Goal: Feedback & Contribution: Contribute content

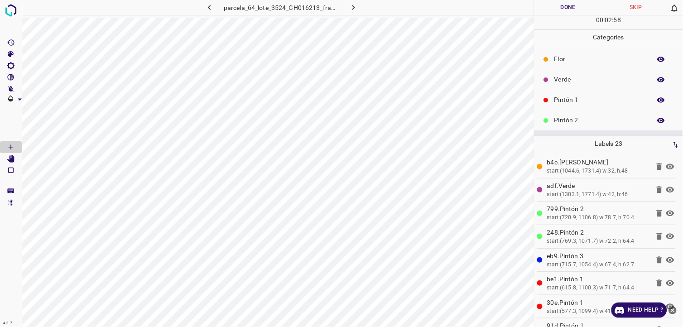
scroll to position [29, 0]
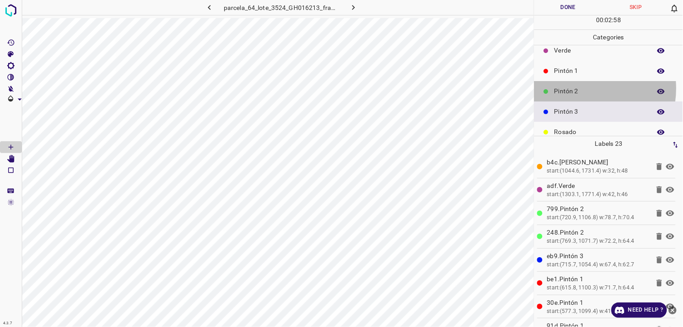
click at [585, 88] on p "Pintón 2" at bounding box center [600, 92] width 92 height 10
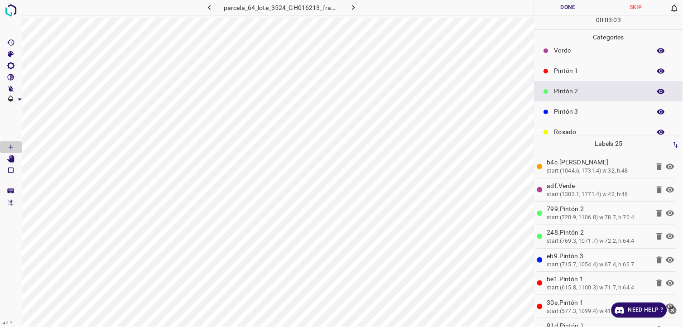
click at [582, 110] on p "Pintón 3" at bounding box center [600, 112] width 92 height 10
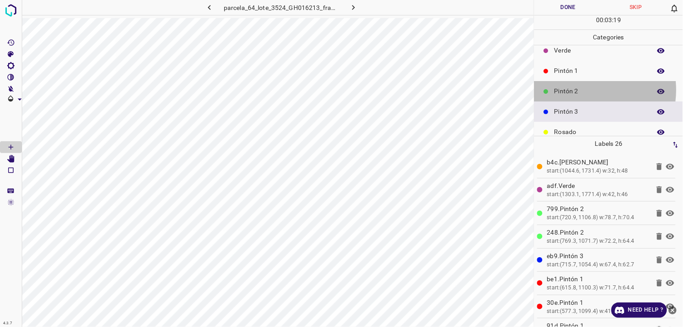
click at [579, 91] on p "Pintón 2" at bounding box center [600, 92] width 92 height 10
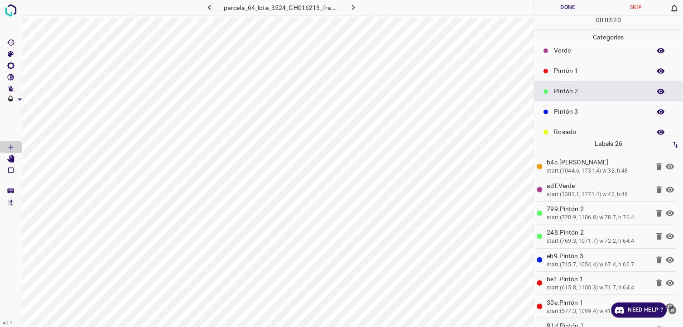
click at [598, 80] on div "Pintón 1" at bounding box center [609, 71] width 149 height 20
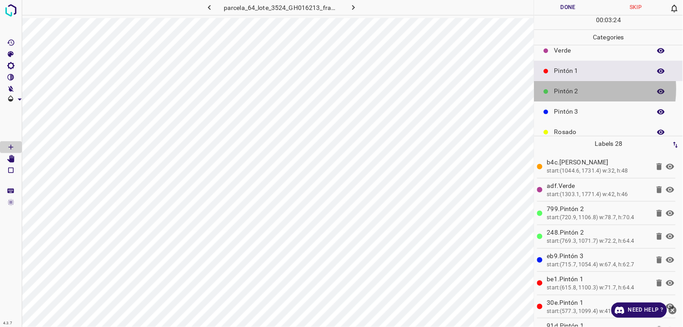
drag, startPoint x: 569, startPoint y: 89, endPoint x: 554, endPoint y: 91, distance: 15.1
click at [563, 89] on p "Pintón 2" at bounding box center [600, 92] width 92 height 10
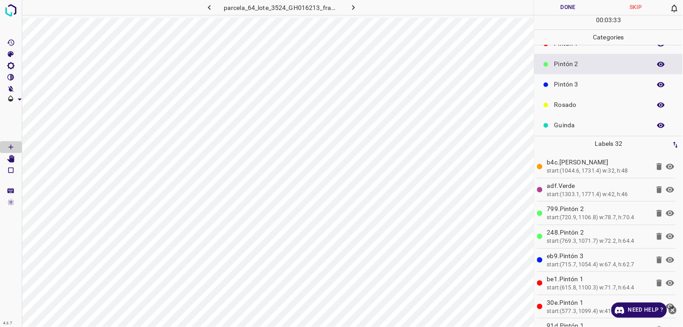
scroll to position [79, 0]
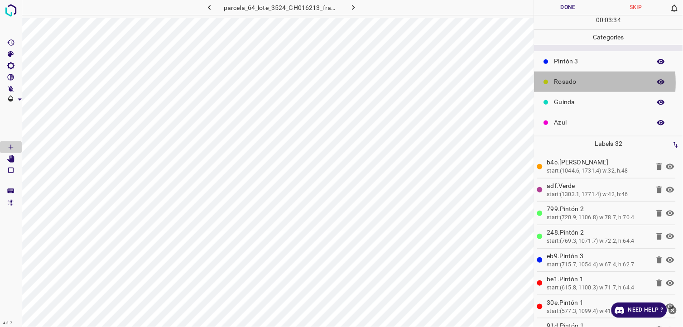
click at [563, 82] on p "Rosado" at bounding box center [600, 82] width 92 height 10
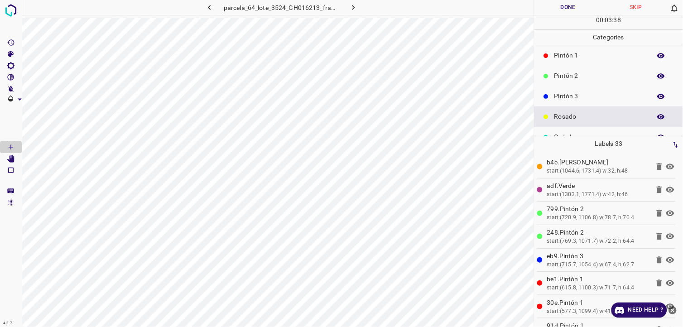
scroll to position [0, 0]
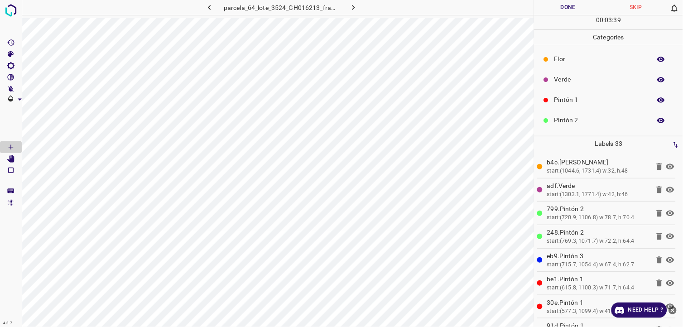
click at [570, 64] on p "Flor" at bounding box center [600, 59] width 92 height 10
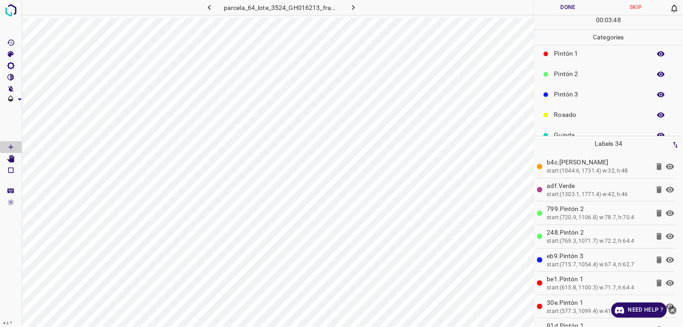
scroll to position [79, 0]
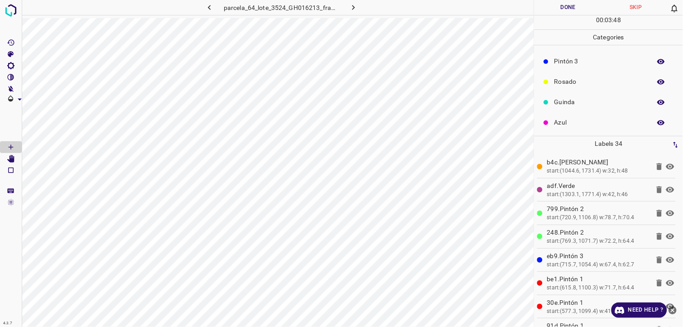
click at [595, 130] on div "Azul" at bounding box center [609, 122] width 149 height 20
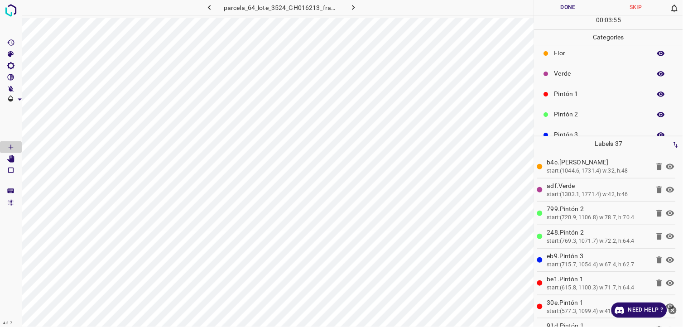
scroll to position [0, 0]
click at [569, 80] on p "Verde" at bounding box center [600, 80] width 92 height 10
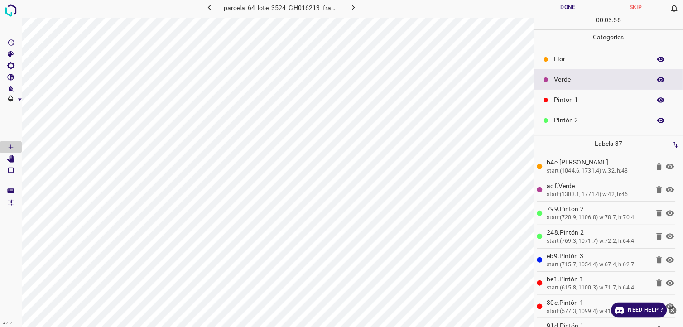
click at [569, 100] on p "Pintón 1" at bounding box center [600, 100] width 92 height 10
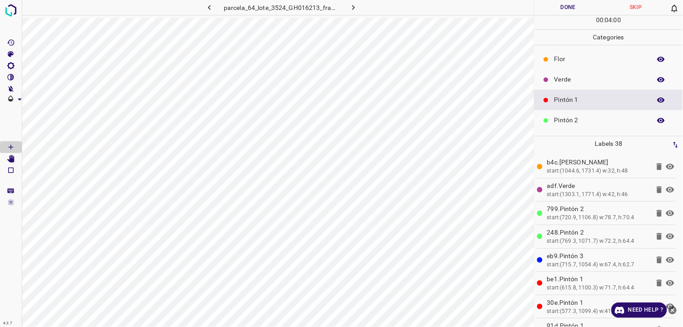
click at [581, 79] on p "Verde" at bounding box center [600, 80] width 92 height 10
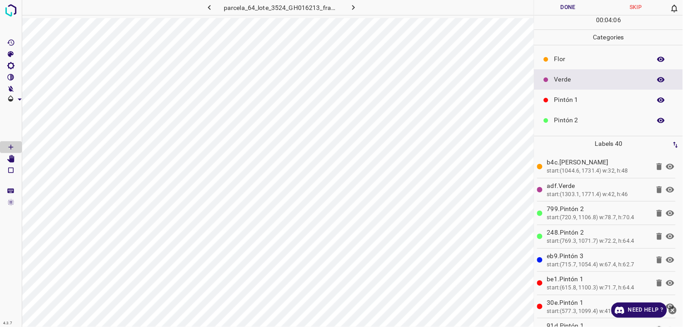
click at [564, 98] on p "Pintón 1" at bounding box center [600, 100] width 92 height 10
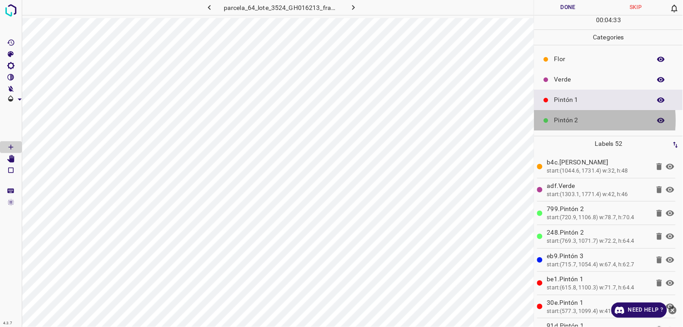
click at [570, 120] on p "Pintón 2" at bounding box center [600, 121] width 92 height 10
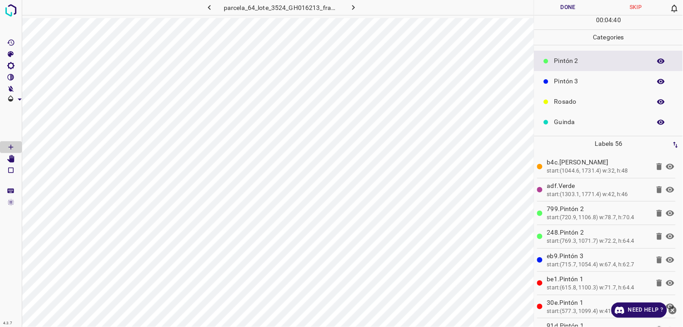
scroll to position [79, 0]
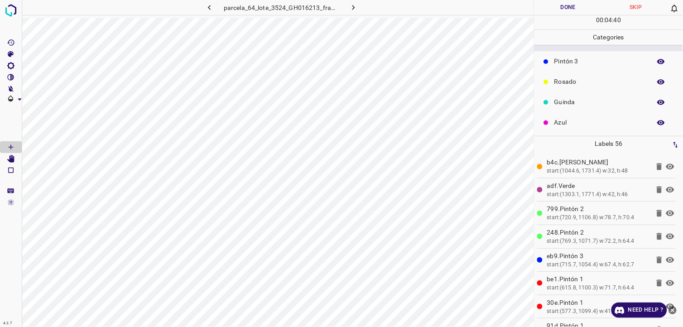
click at [563, 123] on p "Azul" at bounding box center [600, 123] width 92 height 10
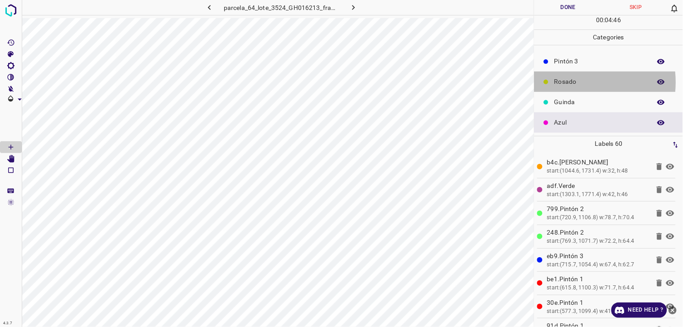
click at [574, 82] on p "Rosado" at bounding box center [600, 82] width 92 height 10
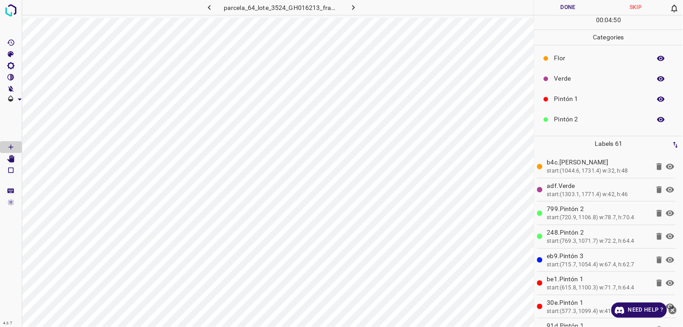
scroll to position [0, 0]
click at [559, 96] on p "Pintón 1" at bounding box center [600, 100] width 92 height 10
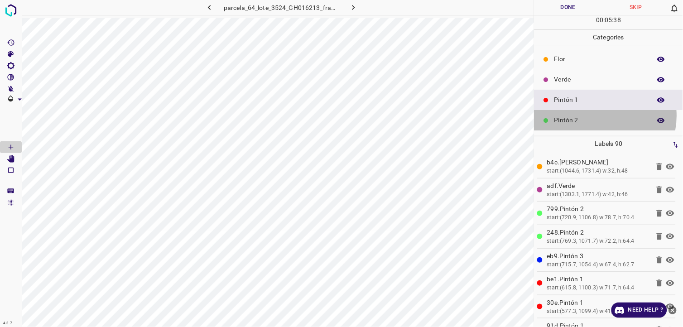
click at [596, 117] on p "Pintón 2" at bounding box center [600, 121] width 92 height 10
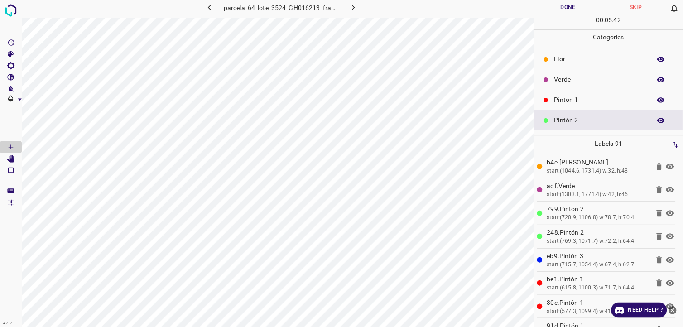
click at [591, 92] on div "Pintón 1" at bounding box center [609, 100] width 149 height 20
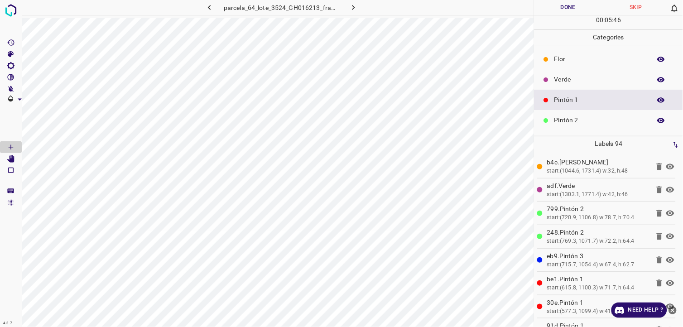
scroll to position [50, 0]
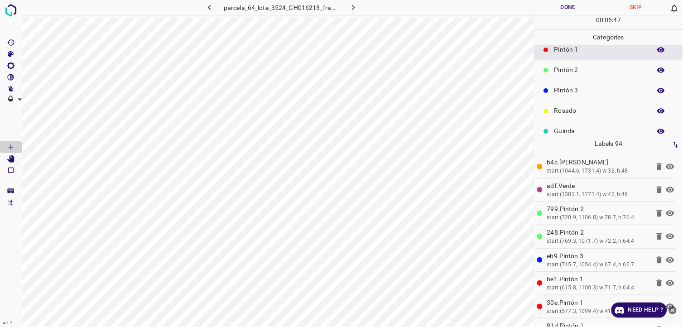
click at [591, 118] on div "Rosado" at bounding box center [609, 111] width 149 height 20
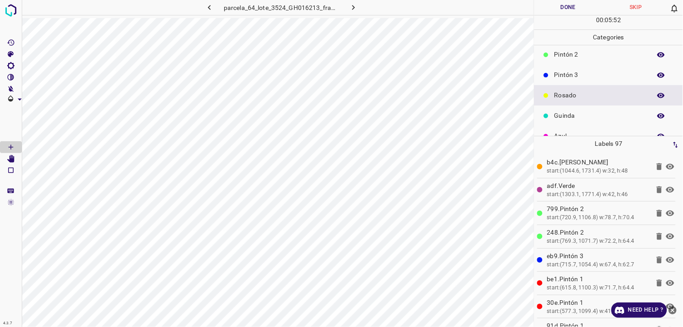
scroll to position [79, 0]
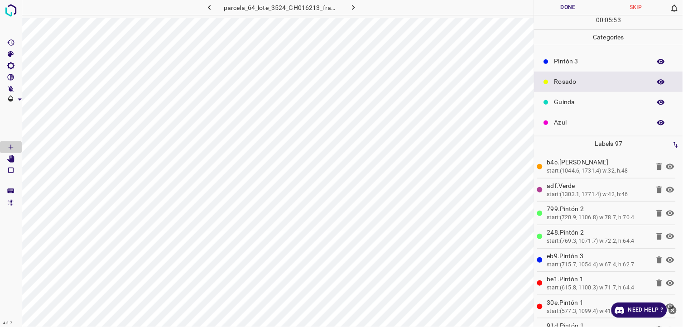
click at [578, 125] on p "Azul" at bounding box center [600, 123] width 92 height 10
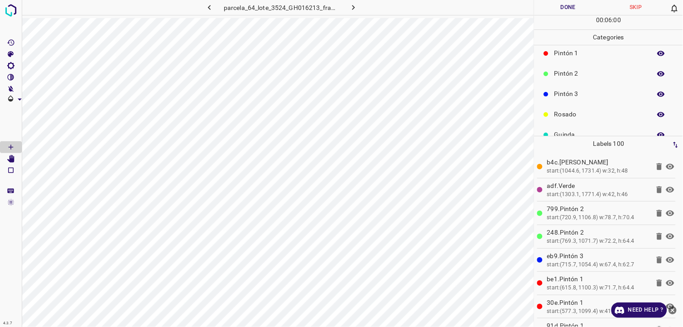
scroll to position [29, 0]
drag, startPoint x: 583, startPoint y: 72, endPoint x: 573, endPoint y: 73, distance: 10.0
click at [573, 73] on p "Pintón 1" at bounding box center [600, 71] width 92 height 10
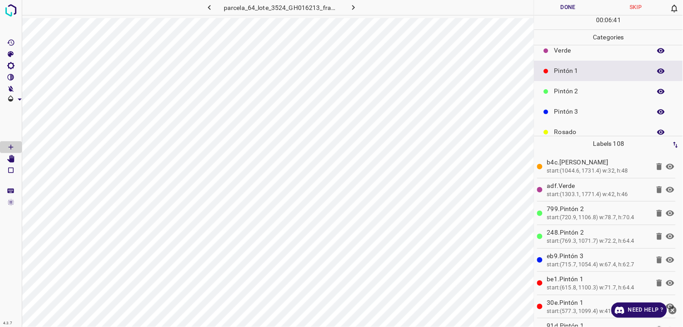
click at [590, 53] on p "Verde" at bounding box center [600, 51] width 92 height 10
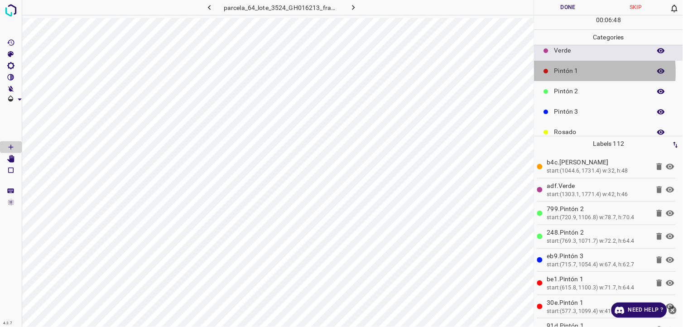
click at [554, 72] on div "Pintón 1" at bounding box center [609, 71] width 149 height 20
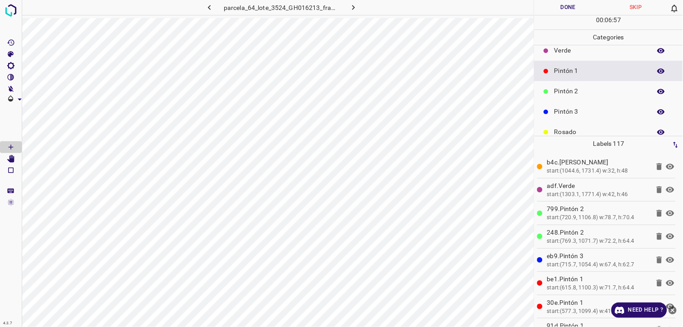
click at [564, 89] on p "Pintón 2" at bounding box center [600, 92] width 92 height 10
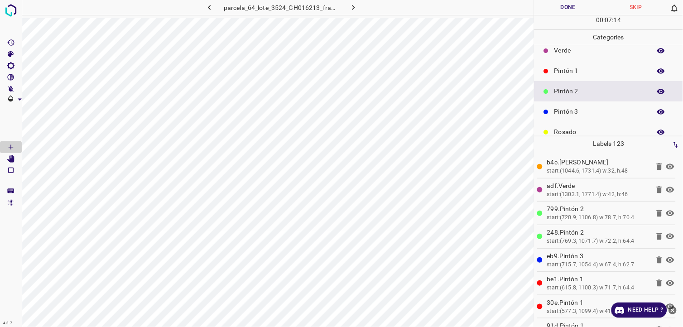
click at [585, 110] on p "Pintón 3" at bounding box center [600, 112] width 92 height 10
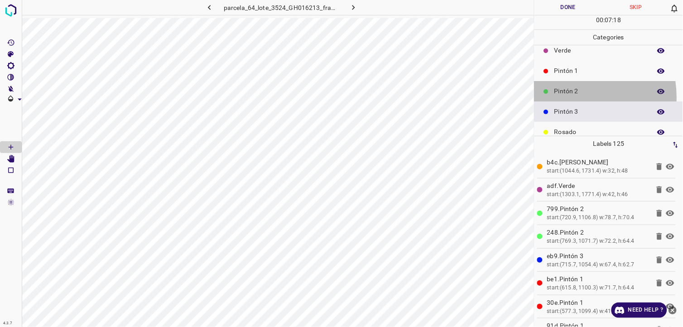
click at [566, 97] on div "Pintón 2" at bounding box center [609, 91] width 149 height 20
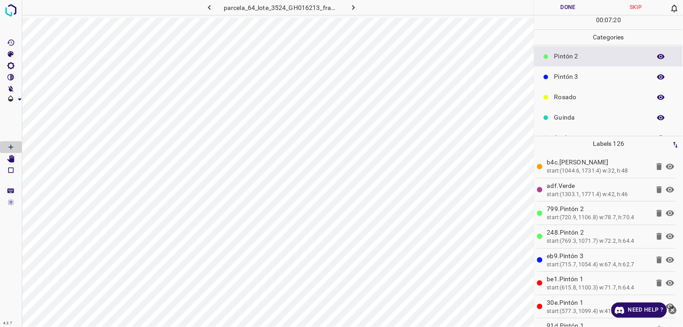
scroll to position [79, 0]
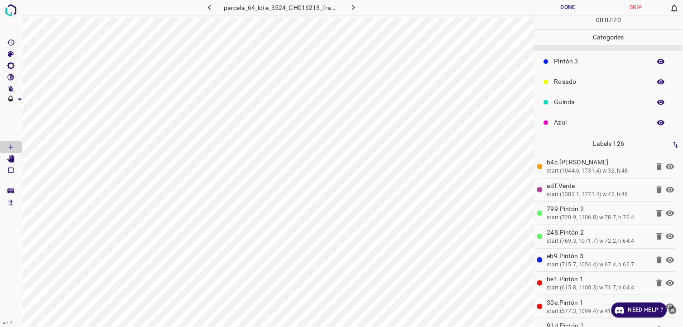
drag, startPoint x: 571, startPoint y: 122, endPoint x: 566, endPoint y: 124, distance: 4.9
click at [566, 124] on p "Azul" at bounding box center [600, 123] width 92 height 10
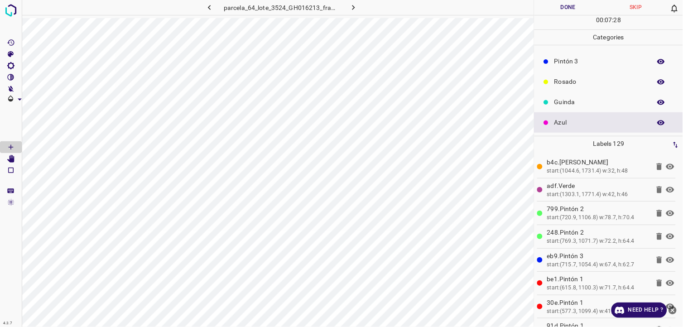
click at [582, 79] on p "Rosado" at bounding box center [600, 82] width 92 height 10
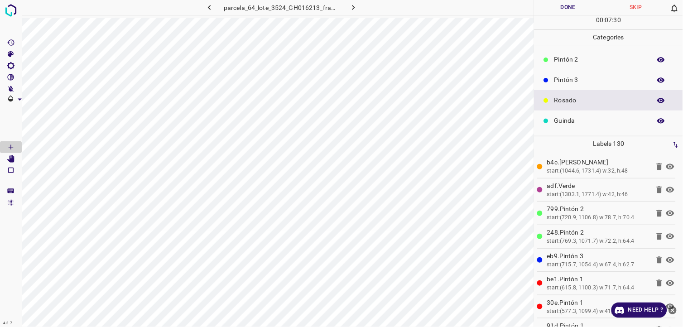
scroll to position [29, 0]
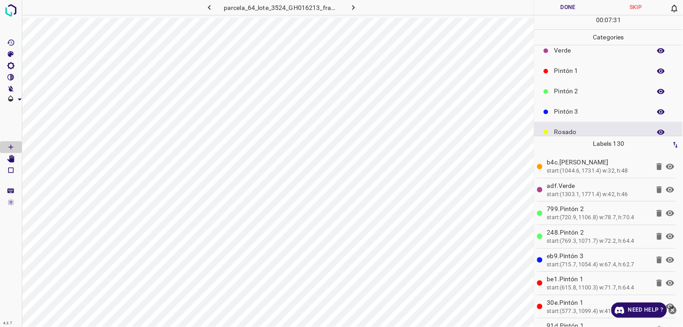
drag, startPoint x: 568, startPoint y: 84, endPoint x: 565, endPoint y: 88, distance: 4.7
click at [565, 88] on div "Pintón 2" at bounding box center [609, 91] width 149 height 20
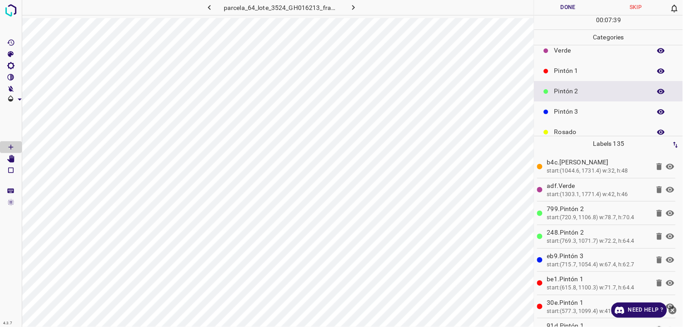
click at [578, 68] on p "Pintón 1" at bounding box center [600, 71] width 92 height 10
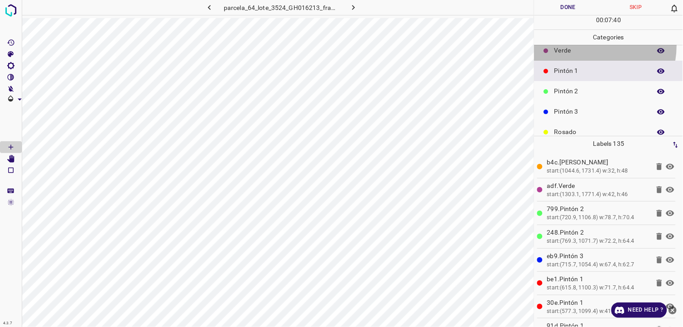
click at [584, 45] on div "Verde" at bounding box center [609, 50] width 149 height 20
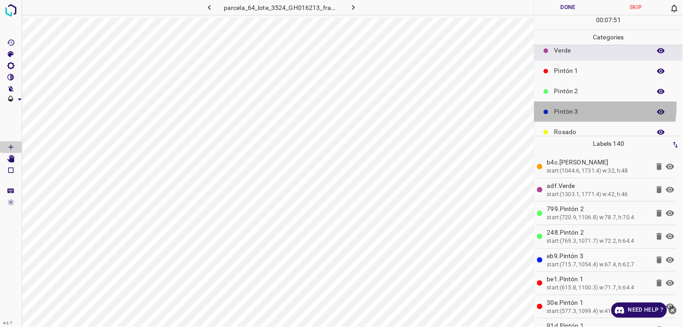
drag, startPoint x: 583, startPoint y: 106, endPoint x: 577, endPoint y: 108, distance: 5.6
click at [577, 108] on p "Pintón 3" at bounding box center [600, 112] width 92 height 10
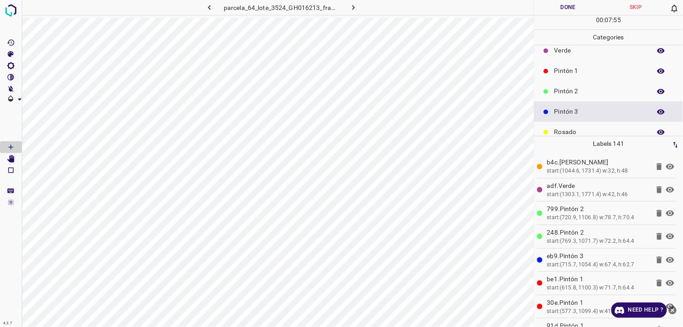
click at [583, 87] on p "Pintón 2" at bounding box center [600, 92] width 92 height 10
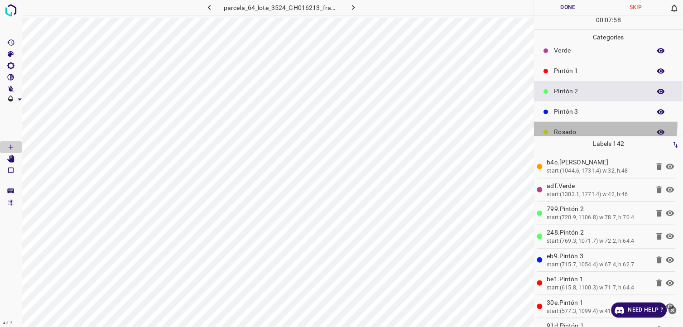
drag, startPoint x: 575, startPoint y: 122, endPoint x: 571, endPoint y: 123, distance: 4.6
click at [571, 123] on div "Rosado" at bounding box center [609, 132] width 149 height 20
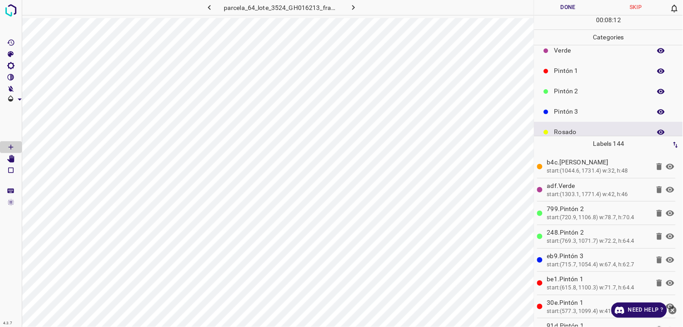
click at [581, 74] on p "Pintón 1" at bounding box center [600, 71] width 92 height 10
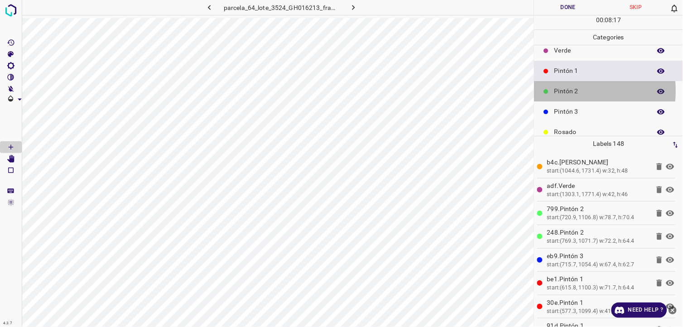
click at [555, 91] on p "Pintón 2" at bounding box center [600, 92] width 92 height 10
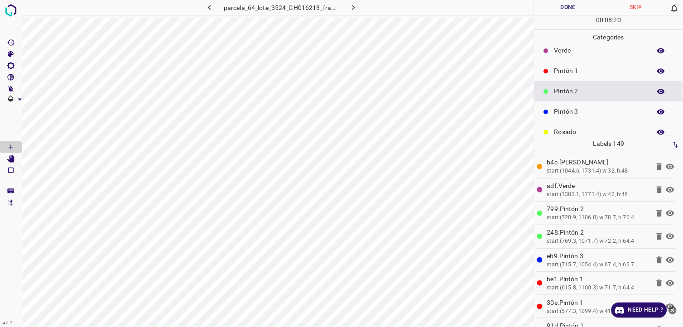
drag, startPoint x: 589, startPoint y: 106, endPoint x: 583, endPoint y: 106, distance: 6.9
click at [583, 106] on div "Pintón 3" at bounding box center [609, 111] width 149 height 20
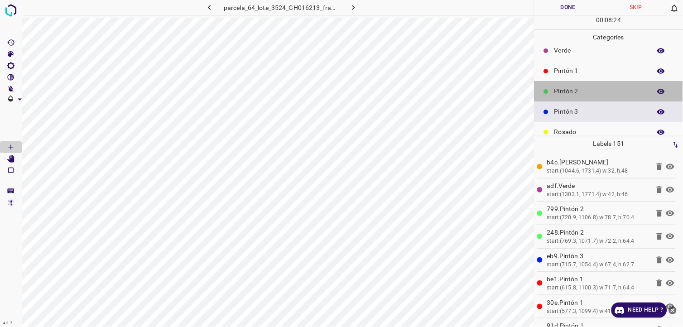
click at [607, 95] on p "Pintón 2" at bounding box center [600, 92] width 92 height 10
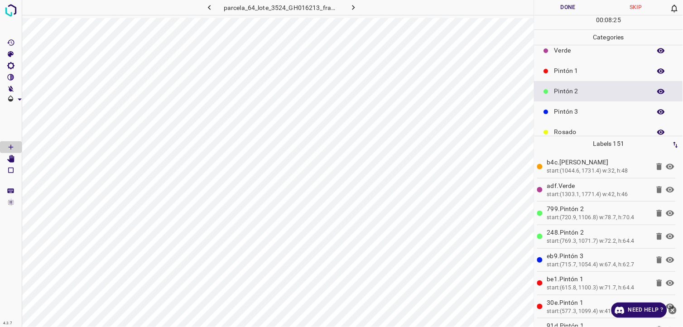
click at [587, 73] on p "Pintón 1" at bounding box center [600, 71] width 92 height 10
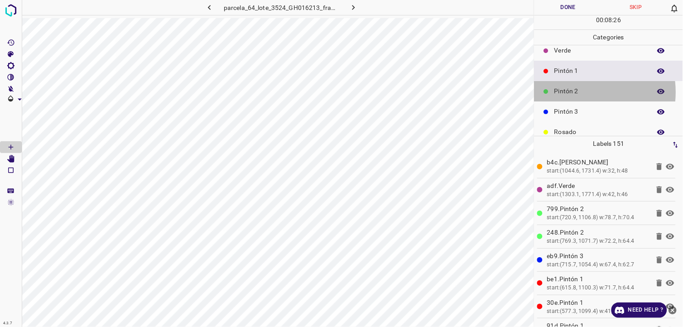
drag, startPoint x: 580, startPoint y: 92, endPoint x: 573, endPoint y: 93, distance: 7.4
click at [573, 93] on p "Pintón 2" at bounding box center [600, 92] width 92 height 10
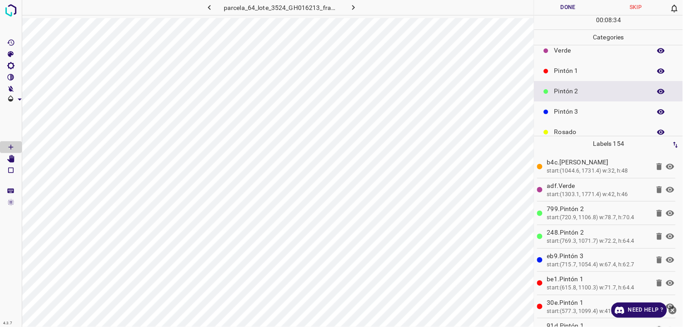
drag, startPoint x: 573, startPoint y: 70, endPoint x: 564, endPoint y: 73, distance: 9.3
click at [564, 73] on p "Pintón 1" at bounding box center [600, 71] width 92 height 10
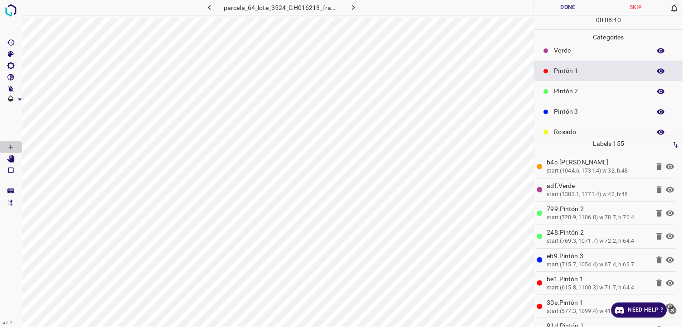
click at [569, 56] on div "Verde" at bounding box center [609, 50] width 149 height 20
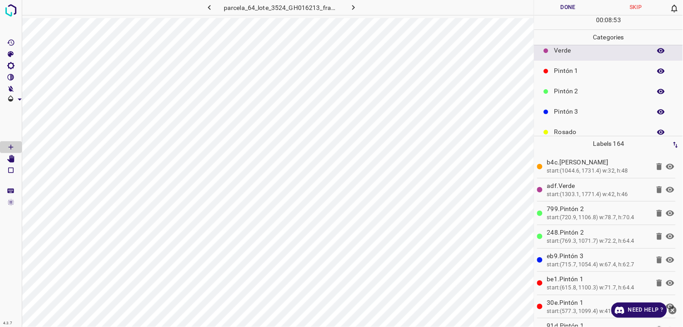
click at [587, 64] on div "Pintón 1" at bounding box center [609, 71] width 149 height 20
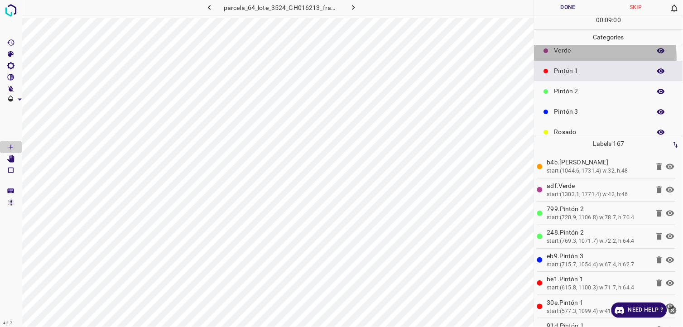
click at [562, 57] on div "Verde" at bounding box center [609, 50] width 149 height 20
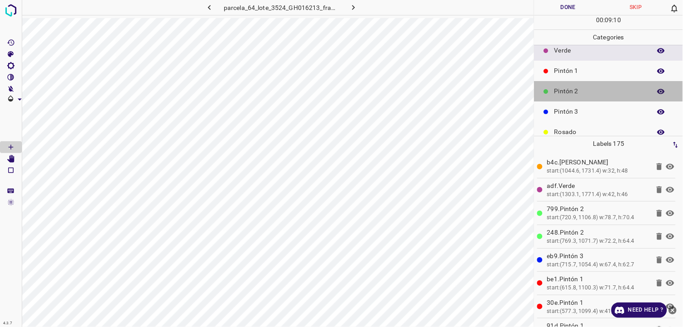
drag, startPoint x: 617, startPoint y: 97, endPoint x: 608, endPoint y: 98, distance: 8.7
click at [608, 98] on div "Pintón 2" at bounding box center [609, 91] width 149 height 20
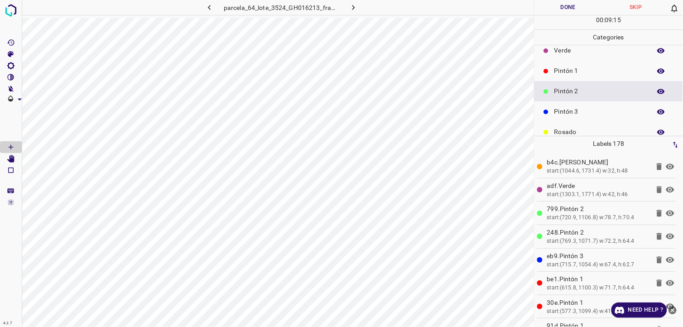
click at [586, 116] on p "Pintón 3" at bounding box center [600, 112] width 92 height 10
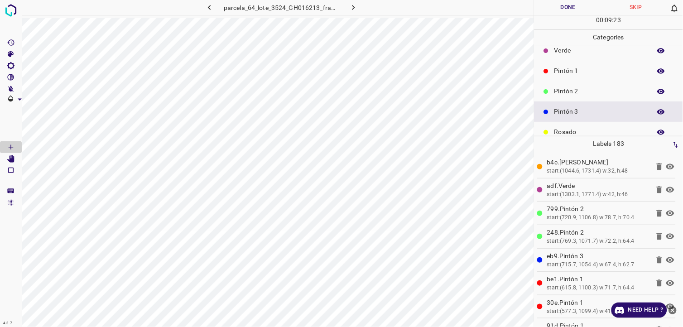
scroll to position [79, 0]
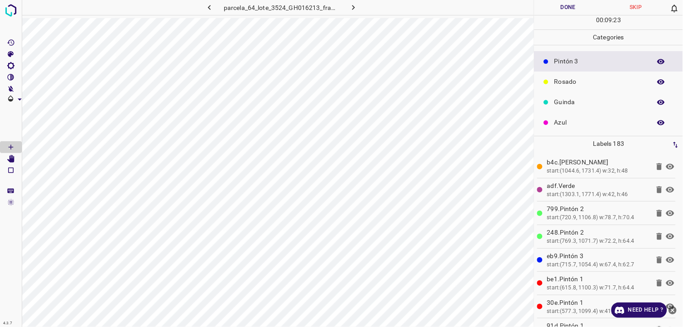
drag, startPoint x: 582, startPoint y: 126, endPoint x: 574, endPoint y: 127, distance: 8.2
click at [574, 127] on p "Azul" at bounding box center [600, 123] width 92 height 10
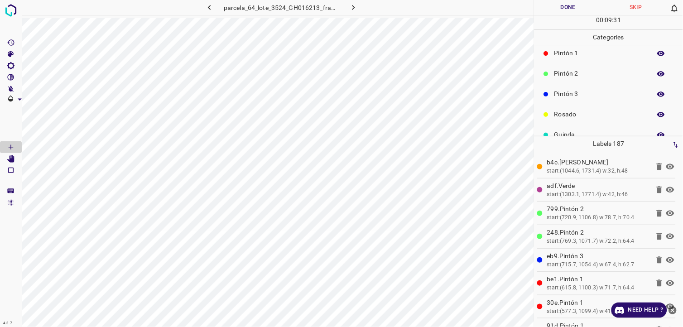
scroll to position [0, 0]
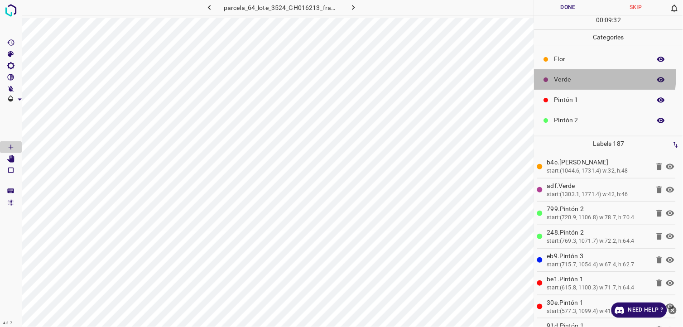
click at [581, 76] on p "Verde" at bounding box center [600, 80] width 92 height 10
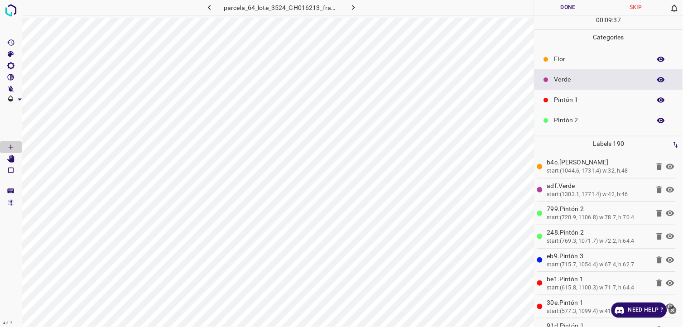
click at [581, 106] on div "Pintón 1" at bounding box center [609, 100] width 149 height 20
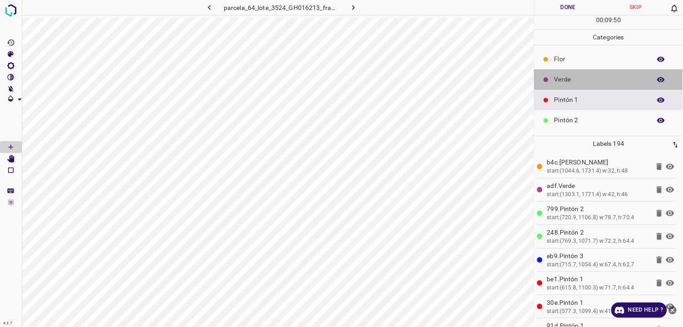
click at [609, 74] on div "Verde" at bounding box center [609, 79] width 149 height 20
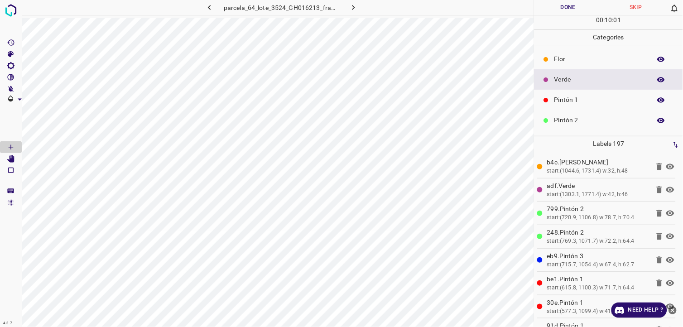
click at [619, 101] on p "Pintón 1" at bounding box center [600, 100] width 92 height 10
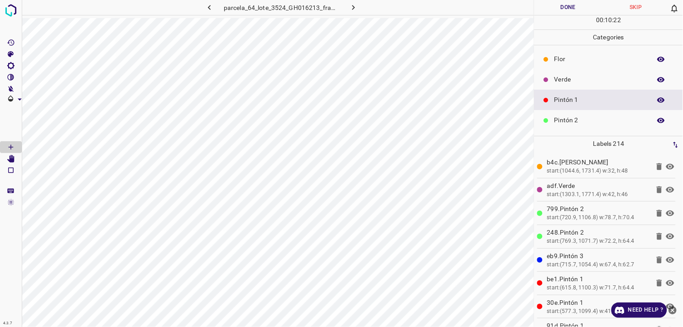
click at [558, 114] on div "Pintón 2" at bounding box center [609, 120] width 149 height 20
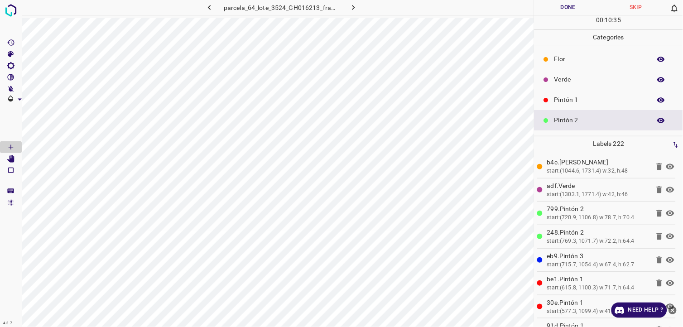
click at [582, 91] on div "Pintón 1" at bounding box center [609, 100] width 149 height 20
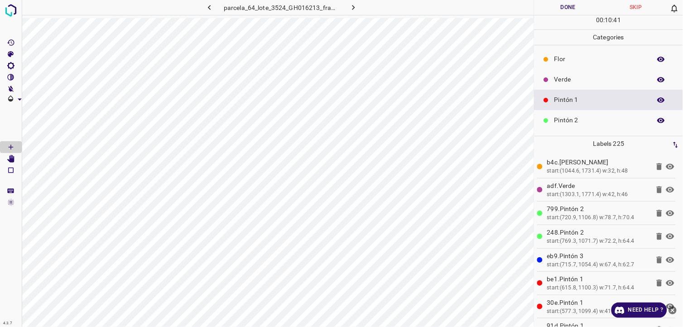
click at [551, 67] on div "Flor" at bounding box center [609, 59] width 149 height 20
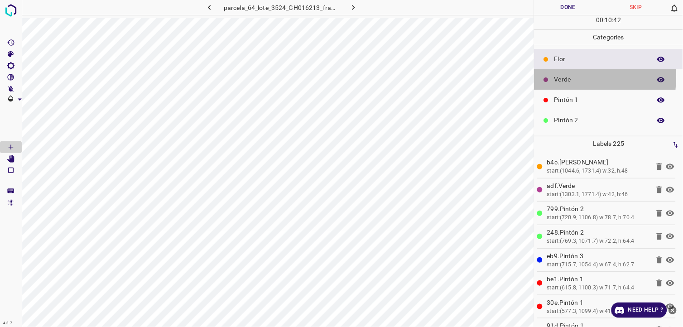
click at [553, 77] on div "Verde" at bounding box center [609, 79] width 149 height 20
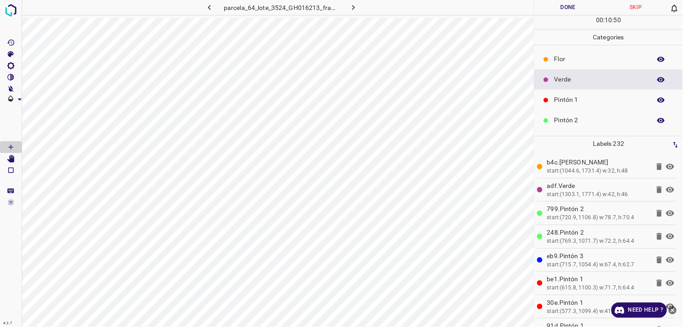
click at [605, 92] on div "Pintón 1" at bounding box center [609, 100] width 149 height 20
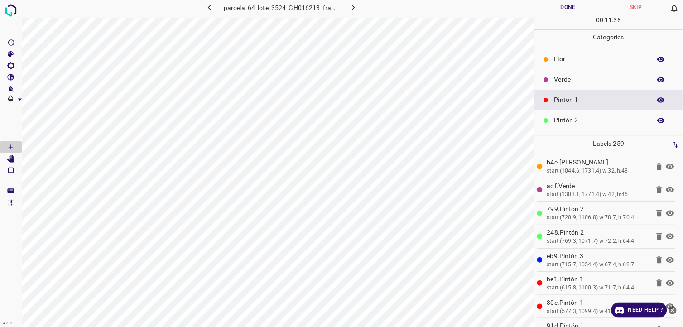
click at [585, 116] on div "Pintón 2" at bounding box center [609, 120] width 149 height 20
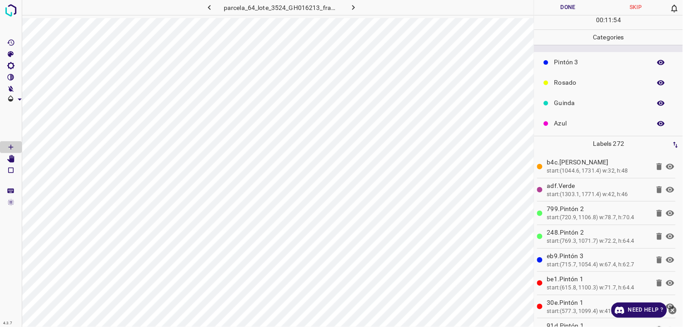
scroll to position [79, 0]
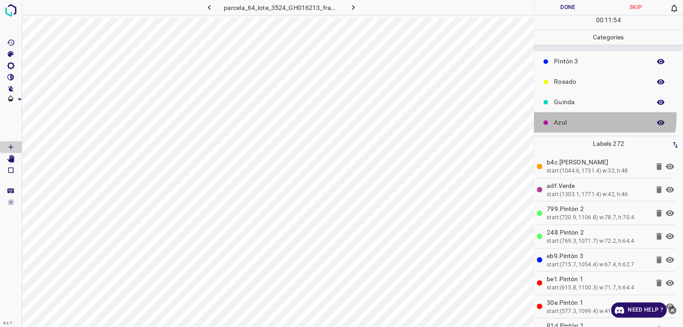
click at [573, 118] on div "Azul" at bounding box center [609, 122] width 149 height 20
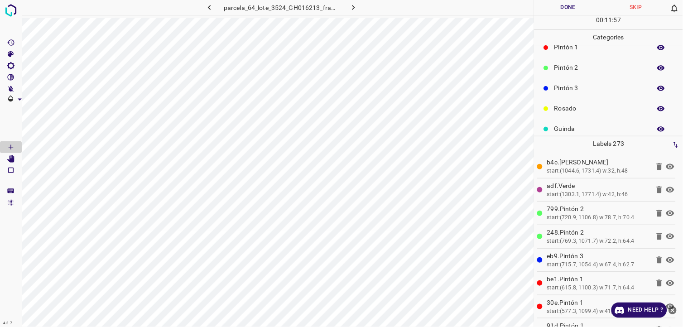
scroll to position [29, 0]
click at [571, 53] on p "Verde" at bounding box center [600, 51] width 92 height 10
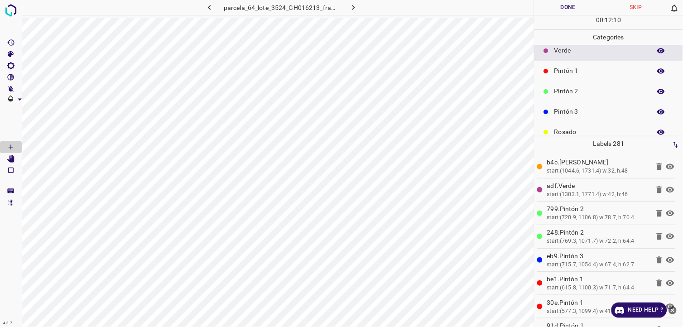
click at [578, 73] on p "Pintón 1" at bounding box center [600, 71] width 92 height 10
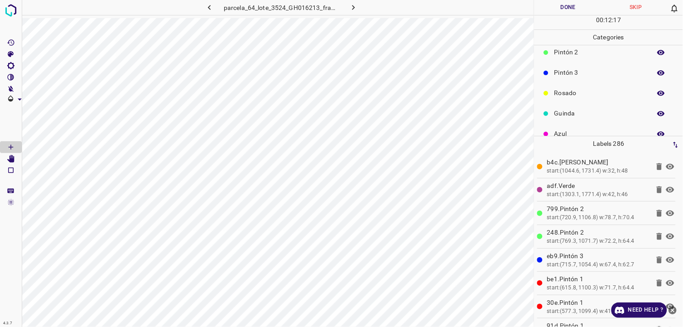
scroll to position [79, 0]
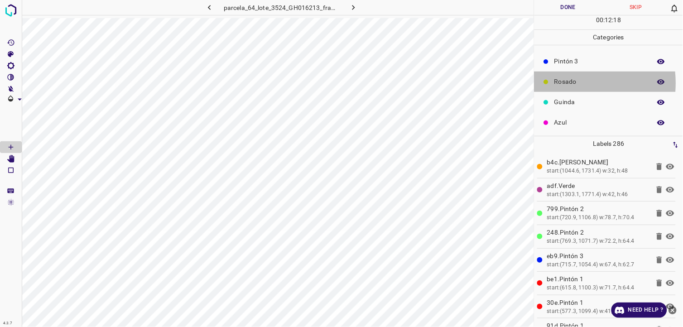
click at [564, 83] on p "Rosado" at bounding box center [600, 82] width 92 height 10
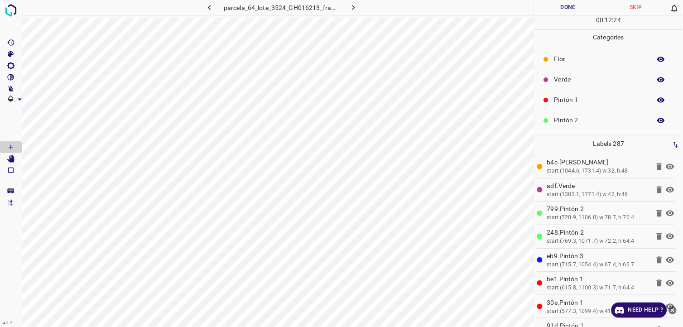
click at [602, 76] on p "Verde" at bounding box center [600, 80] width 92 height 10
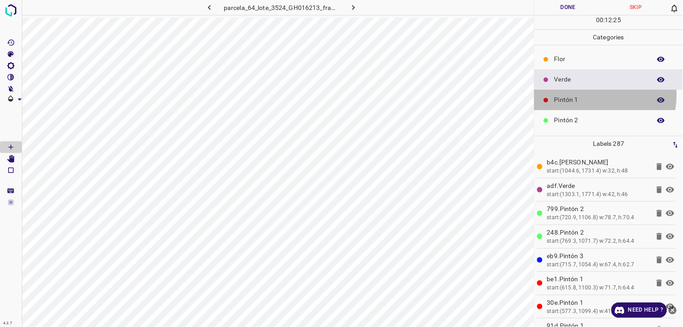
click at [591, 96] on p "Pintón 1" at bounding box center [600, 100] width 92 height 10
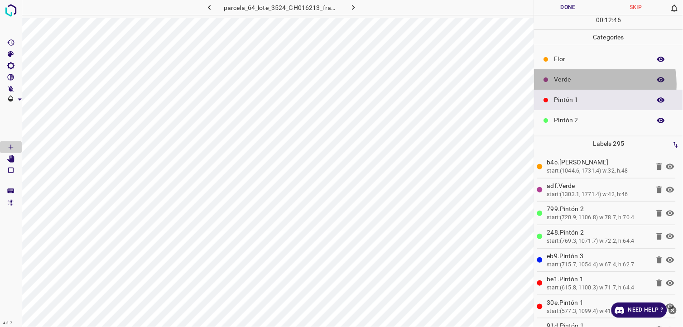
click at [583, 84] on div "Verde" at bounding box center [609, 79] width 149 height 20
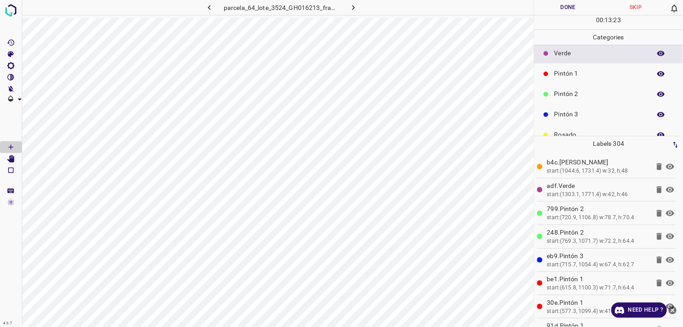
scroll to position [79, 0]
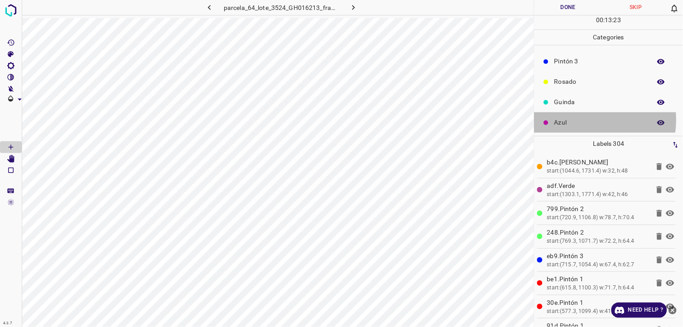
click at [583, 120] on p "Azul" at bounding box center [600, 123] width 92 height 10
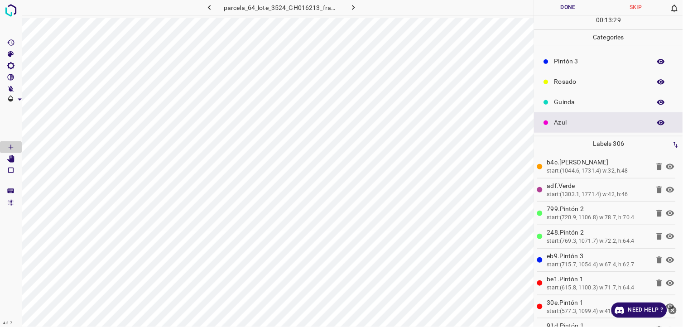
click at [564, 8] on button "Done" at bounding box center [569, 7] width 68 height 15
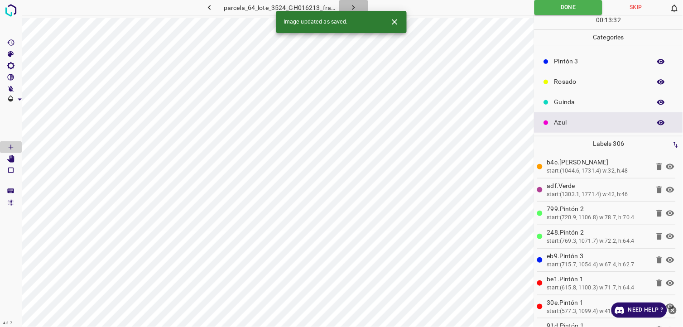
click at [356, 8] on icon "button" at bounding box center [354, 8] width 10 height 10
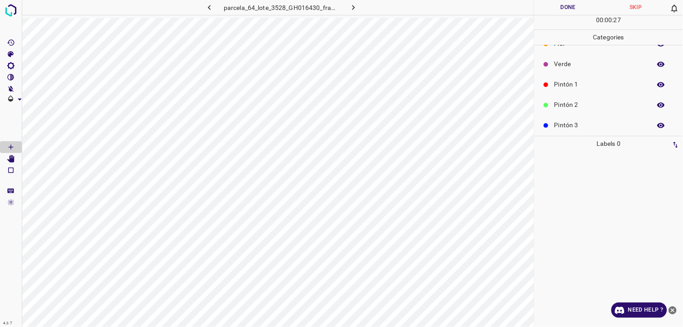
scroll to position [0, 0]
click at [588, 92] on div "Pintón 1" at bounding box center [609, 100] width 149 height 20
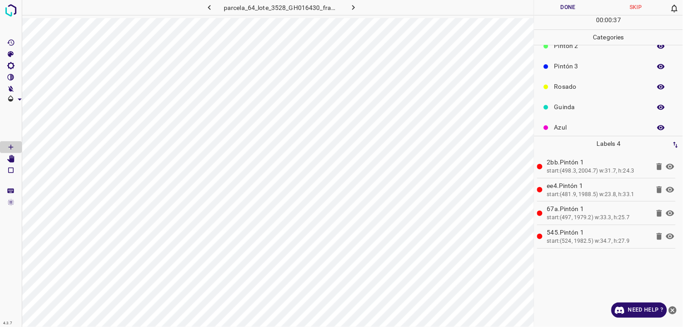
scroll to position [79, 0]
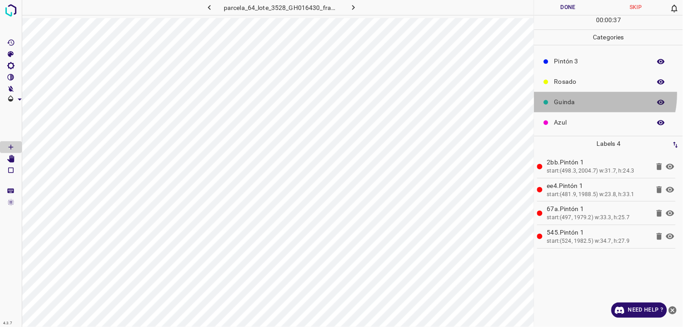
drag, startPoint x: 583, startPoint y: 94, endPoint x: 543, endPoint y: 120, distance: 48.3
click at [583, 93] on div "Guinda" at bounding box center [609, 102] width 149 height 20
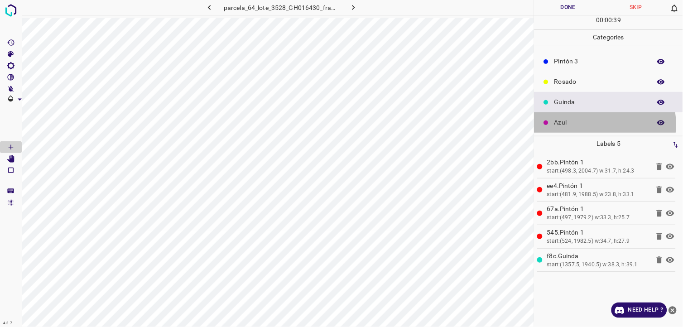
drag, startPoint x: 604, startPoint y: 124, endPoint x: 550, endPoint y: 141, distance: 57.0
click at [600, 124] on p "Azul" at bounding box center [600, 123] width 92 height 10
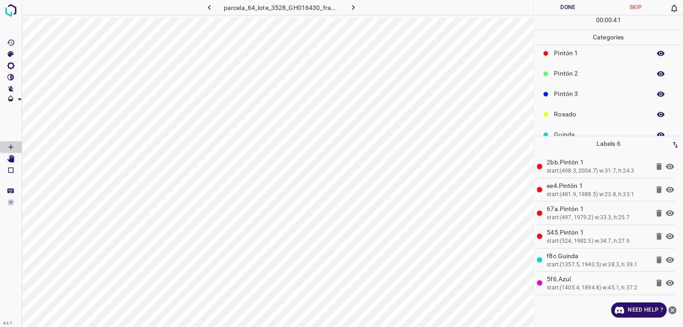
scroll to position [29, 0]
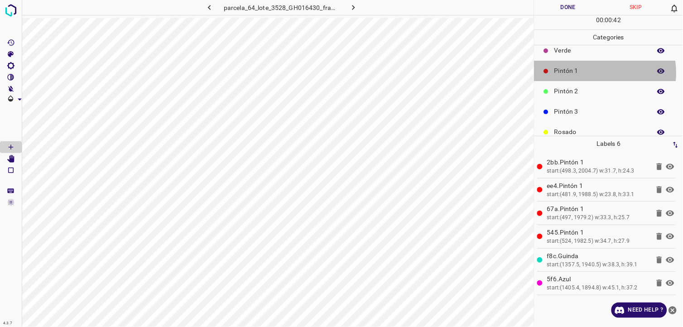
drag, startPoint x: 590, startPoint y: 73, endPoint x: 577, endPoint y: 74, distance: 13.2
click at [583, 73] on p "Pintón 1" at bounding box center [600, 71] width 92 height 10
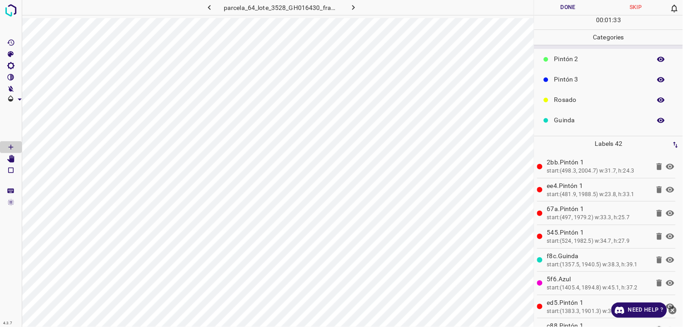
scroll to position [79, 0]
click at [574, 123] on p "Azul" at bounding box center [600, 123] width 92 height 10
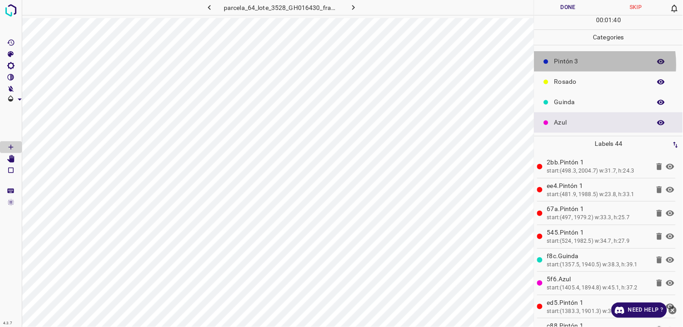
click at [568, 65] on p "Pintón 3" at bounding box center [600, 62] width 92 height 10
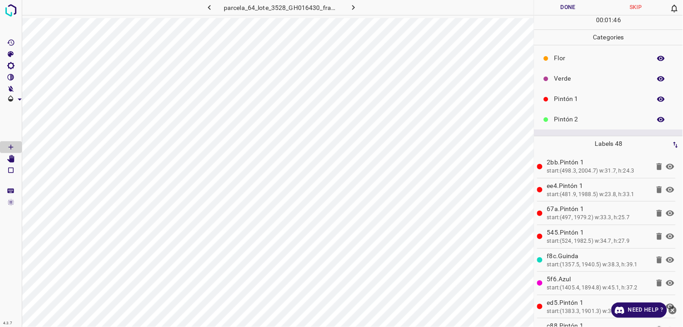
scroll to position [0, 0]
click at [571, 101] on p "Pintón 1" at bounding box center [600, 100] width 92 height 10
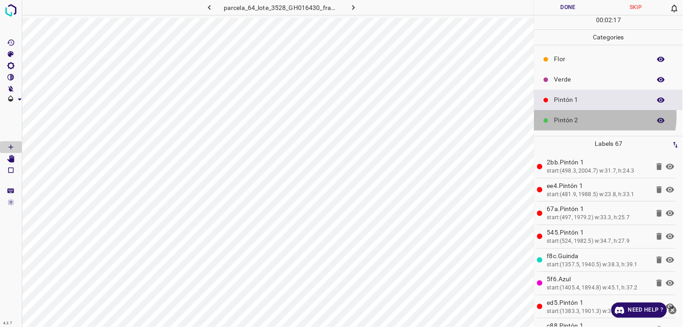
drag, startPoint x: 599, startPoint y: 117, endPoint x: 593, endPoint y: 120, distance: 6.1
click at [593, 120] on p "Pintón 2" at bounding box center [600, 121] width 92 height 10
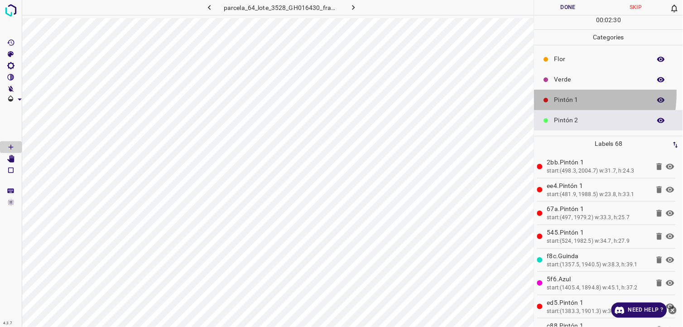
drag, startPoint x: 558, startPoint y: 94, endPoint x: 535, endPoint y: 134, distance: 46.1
click at [558, 95] on div "Pintón 1" at bounding box center [609, 100] width 149 height 20
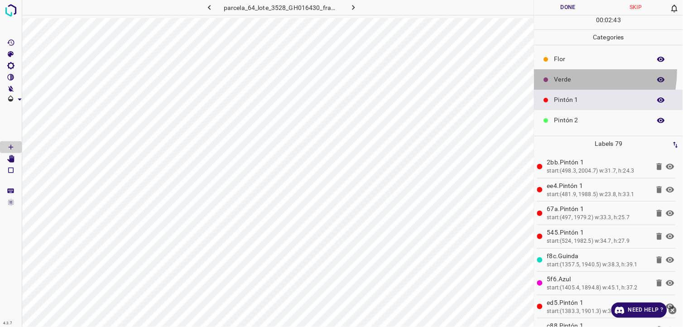
click at [565, 71] on div "Verde" at bounding box center [609, 79] width 149 height 20
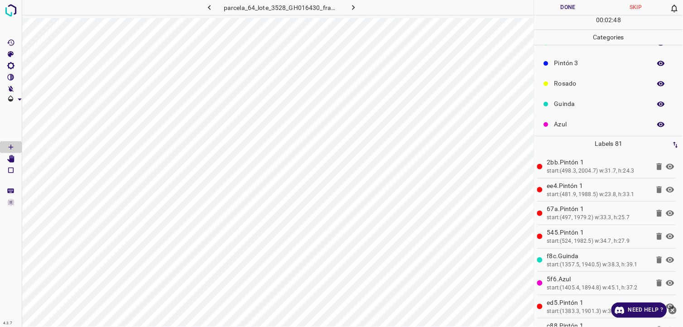
scroll to position [79, 0]
click at [590, 112] on div "Azul" at bounding box center [609, 122] width 149 height 20
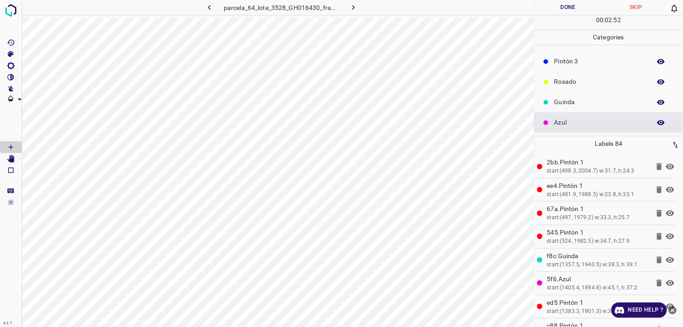
click at [573, 74] on div "Rosado" at bounding box center [609, 82] width 149 height 20
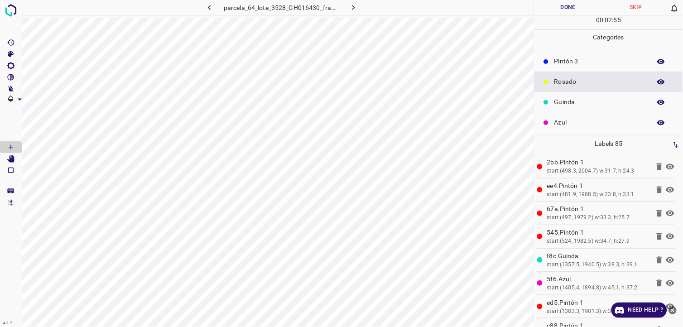
scroll to position [29, 0]
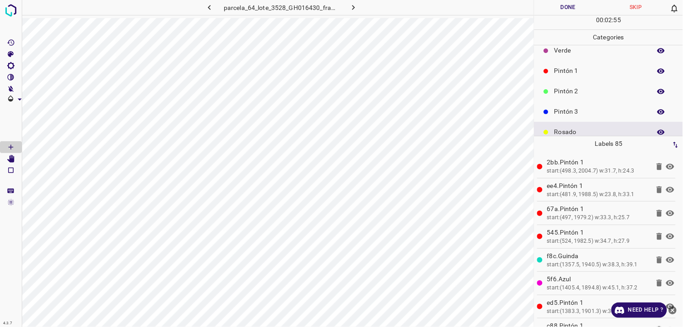
click at [569, 77] on div "Pintón 1" at bounding box center [609, 71] width 149 height 20
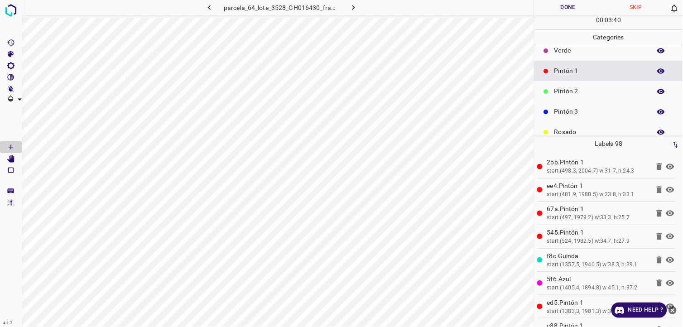
click at [564, 100] on div "Pintón 2" at bounding box center [609, 91] width 149 height 20
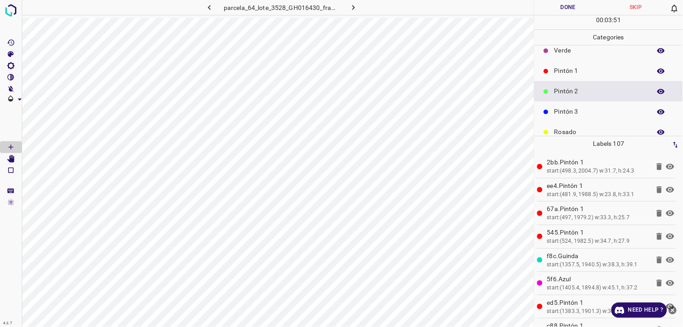
click at [569, 105] on div "Pintón 3" at bounding box center [609, 111] width 149 height 20
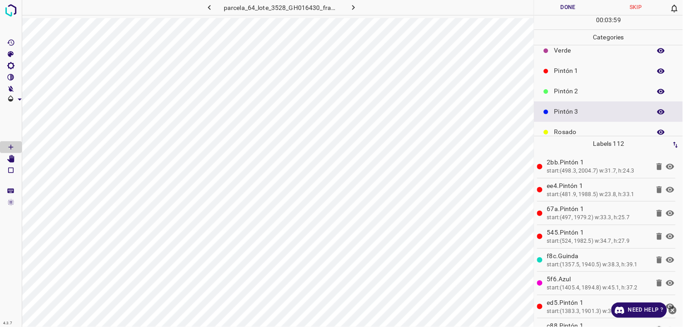
click at [588, 70] on p "Pintón 1" at bounding box center [600, 71] width 92 height 10
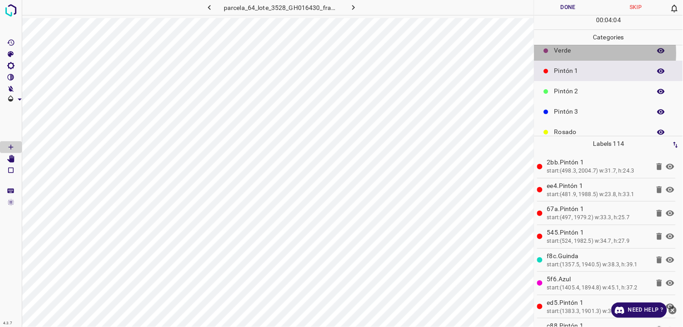
drag, startPoint x: 580, startPoint y: 53, endPoint x: 563, endPoint y: 56, distance: 17.0
click at [563, 56] on div "Verde" at bounding box center [609, 50] width 149 height 20
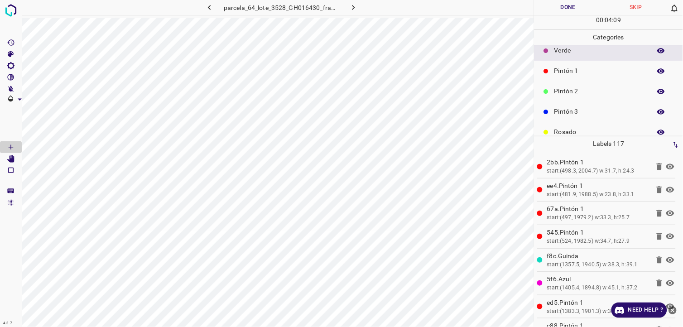
click at [580, 66] on p "Pintón 1" at bounding box center [600, 71] width 92 height 10
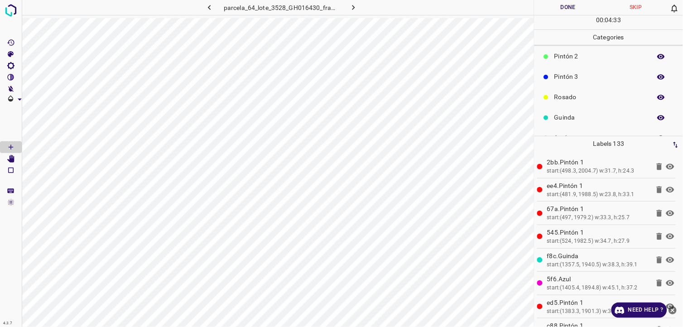
scroll to position [79, 0]
click at [569, 125] on p "Azul" at bounding box center [600, 123] width 92 height 10
drag, startPoint x: 591, startPoint y: 93, endPoint x: 569, endPoint y: 123, distance: 37.0
click at [590, 93] on p "Pintón 2" at bounding box center [600, 92] width 92 height 10
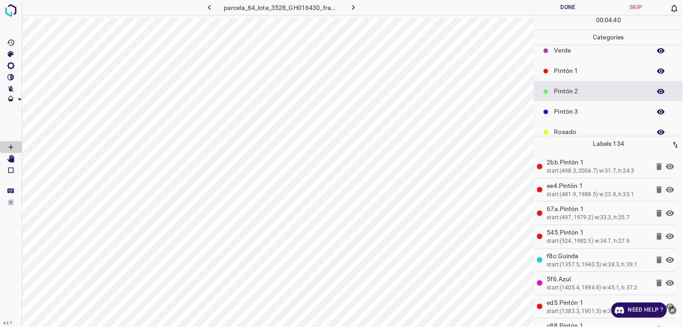
click at [569, 123] on div "Rosado" at bounding box center [609, 132] width 149 height 20
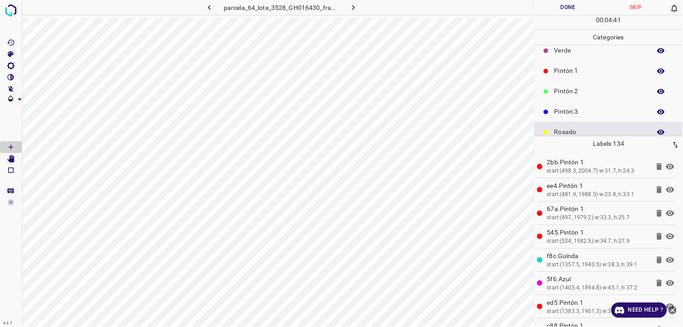
click at [557, 112] on p "Pintón 3" at bounding box center [600, 112] width 92 height 10
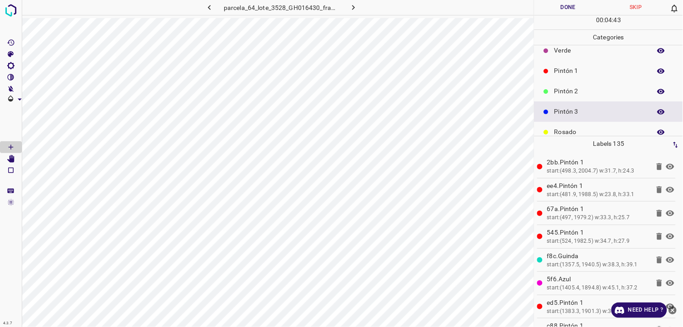
click at [576, 76] on div "Pintón 1" at bounding box center [609, 71] width 149 height 20
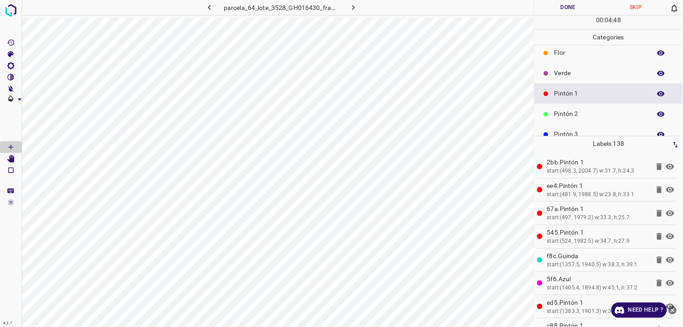
scroll to position [0, 0]
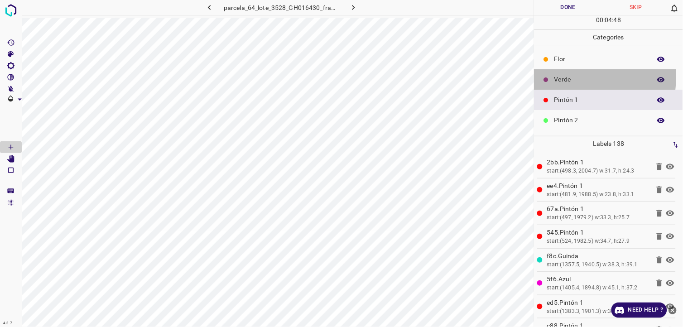
click at [559, 78] on p "Verde" at bounding box center [600, 80] width 92 height 10
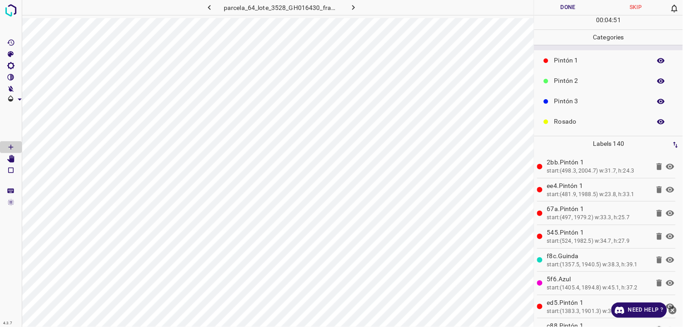
scroll to position [79, 0]
click at [577, 114] on div "Azul" at bounding box center [609, 122] width 149 height 20
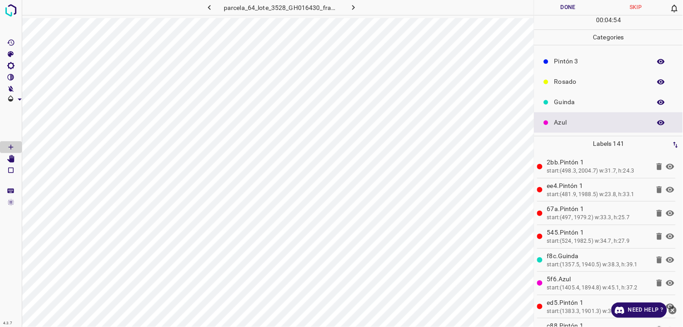
drag, startPoint x: 606, startPoint y: 77, endPoint x: 600, endPoint y: 80, distance: 6.9
click at [600, 80] on p "Rosado" at bounding box center [600, 82] width 92 height 10
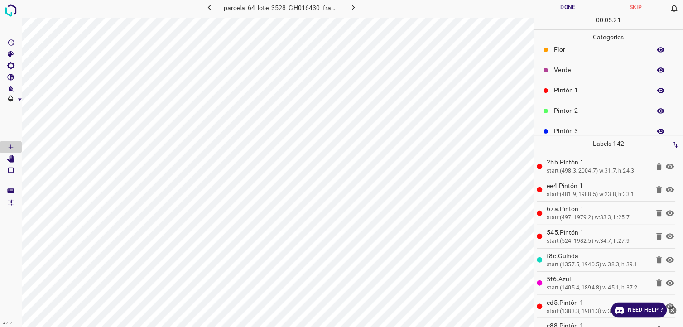
scroll to position [0, 0]
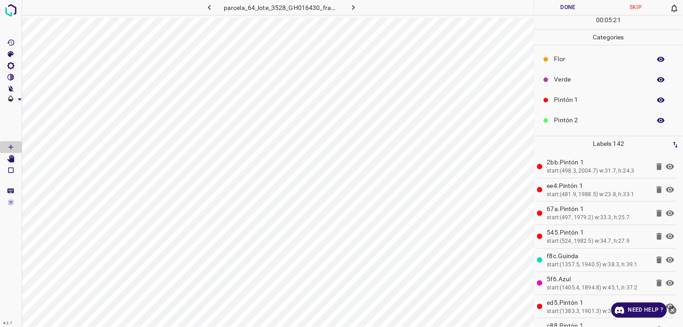
click at [584, 114] on div "Pintón 2" at bounding box center [609, 120] width 149 height 20
click at [577, 81] on p "Verde" at bounding box center [600, 80] width 92 height 10
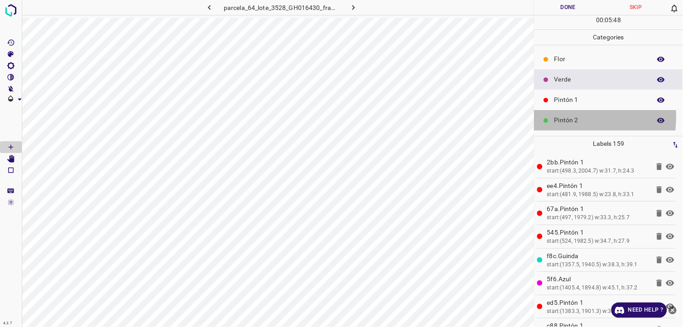
click at [570, 120] on p "Pintón 2" at bounding box center [600, 121] width 92 height 10
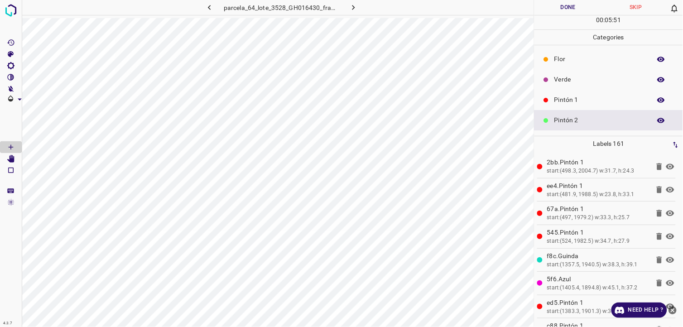
click at [593, 78] on p "Verde" at bounding box center [600, 80] width 92 height 10
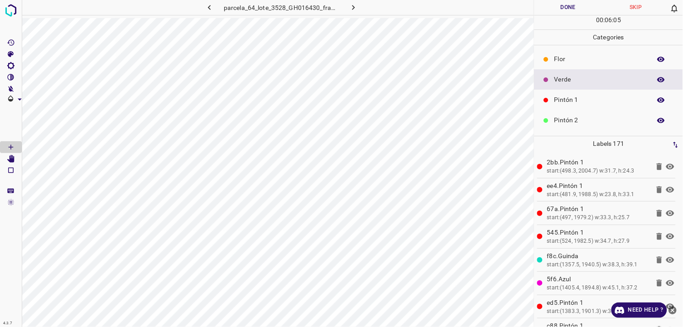
drag, startPoint x: 571, startPoint y: 104, endPoint x: 563, endPoint y: 107, distance: 8.6
click at [563, 107] on div "Pintón 1" at bounding box center [609, 100] width 149 height 20
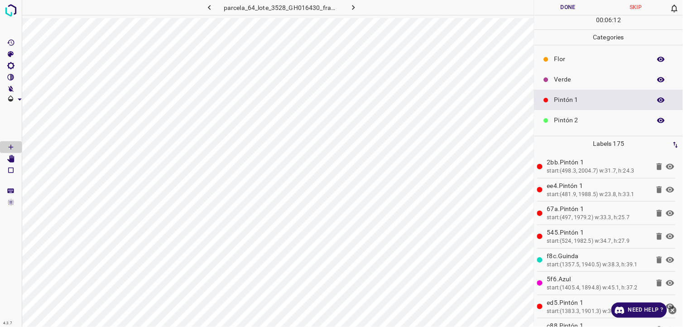
click at [562, 86] on div "Verde" at bounding box center [609, 79] width 149 height 20
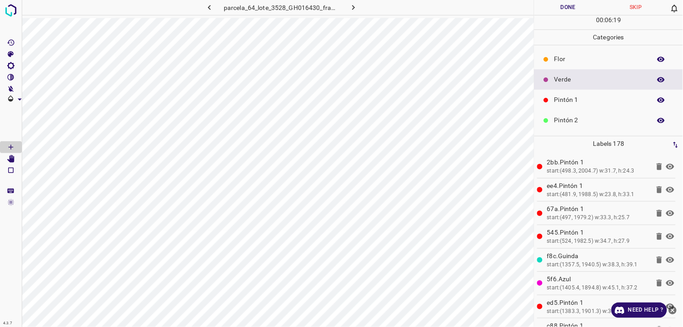
click at [564, 106] on div "Pintón 1" at bounding box center [609, 100] width 149 height 20
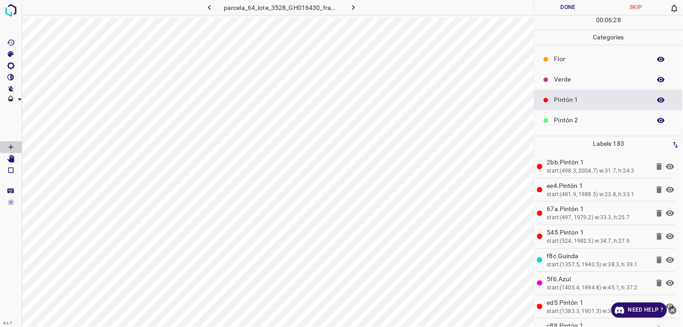
click at [586, 118] on p "Pintón 2" at bounding box center [600, 121] width 92 height 10
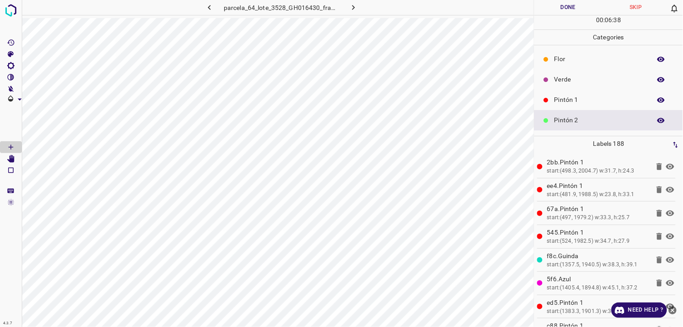
click at [581, 73] on div "Verde" at bounding box center [609, 79] width 149 height 20
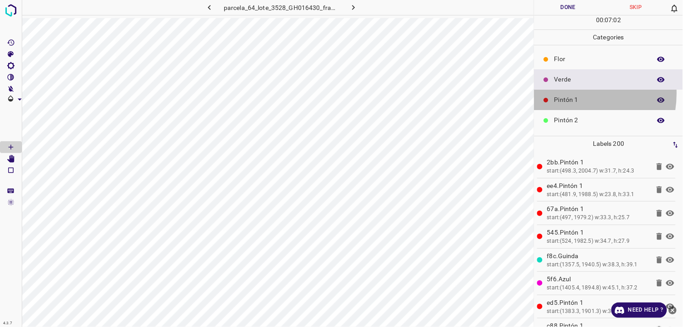
click at [569, 95] on div "Pintón 1" at bounding box center [609, 100] width 149 height 20
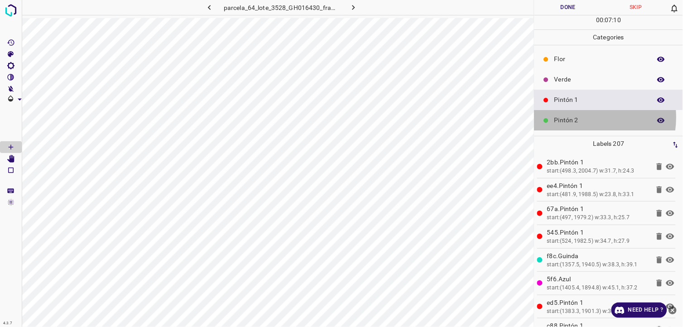
drag, startPoint x: 585, startPoint y: 118, endPoint x: 567, endPoint y: 123, distance: 19.4
click at [567, 123] on p "Pintón 2" at bounding box center [600, 121] width 92 height 10
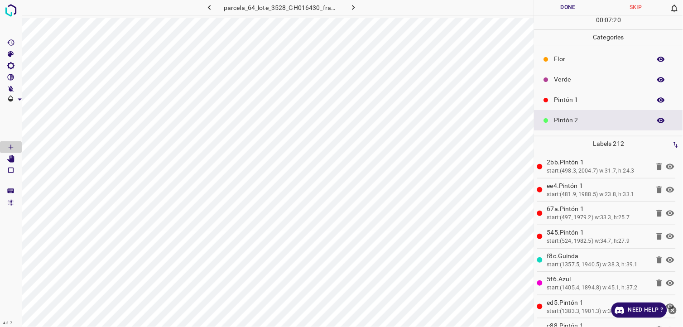
drag, startPoint x: 585, startPoint y: 78, endPoint x: 574, endPoint y: 81, distance: 10.7
click at [574, 81] on p "Verde" at bounding box center [600, 80] width 92 height 10
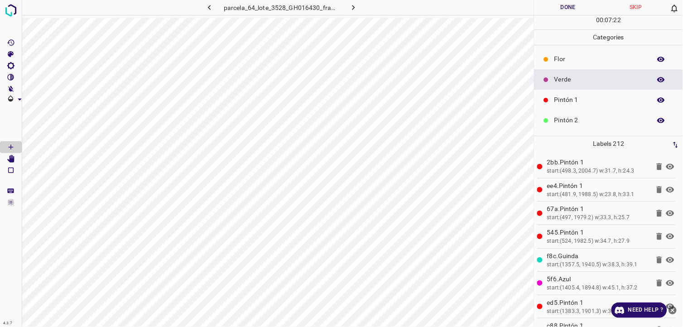
click at [561, 109] on div "Pintón 1" at bounding box center [609, 100] width 149 height 20
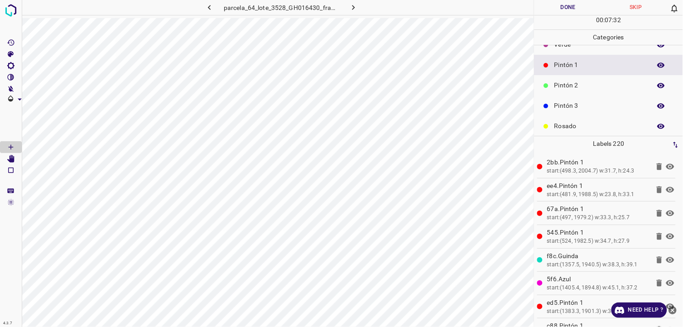
scroll to position [79, 0]
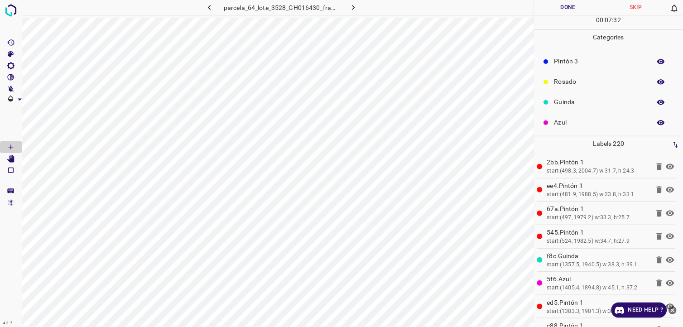
click at [591, 103] on p "Guinda" at bounding box center [600, 102] width 92 height 10
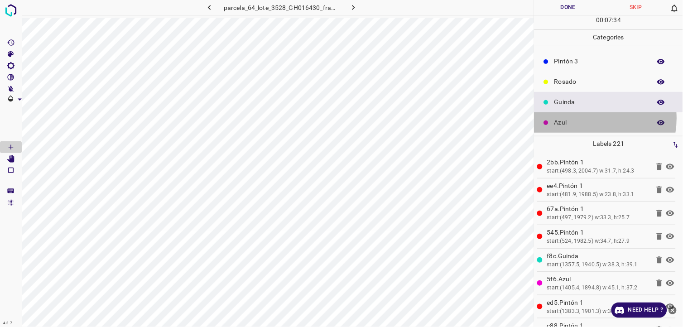
click at [584, 119] on p "Azul" at bounding box center [600, 123] width 92 height 10
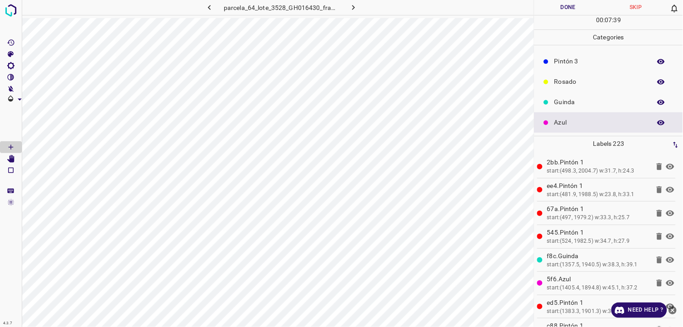
scroll to position [0, 0]
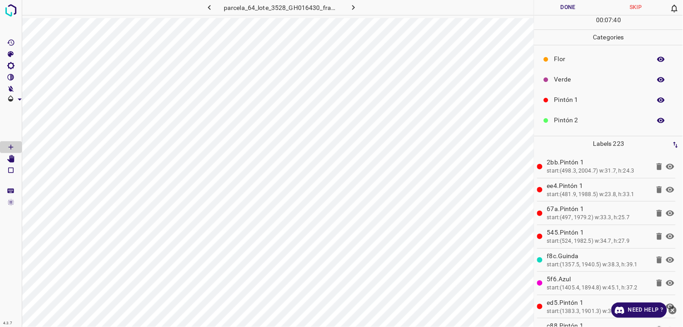
click at [580, 101] on p "Pintón 1" at bounding box center [600, 100] width 92 height 10
